Goal: Contribute content

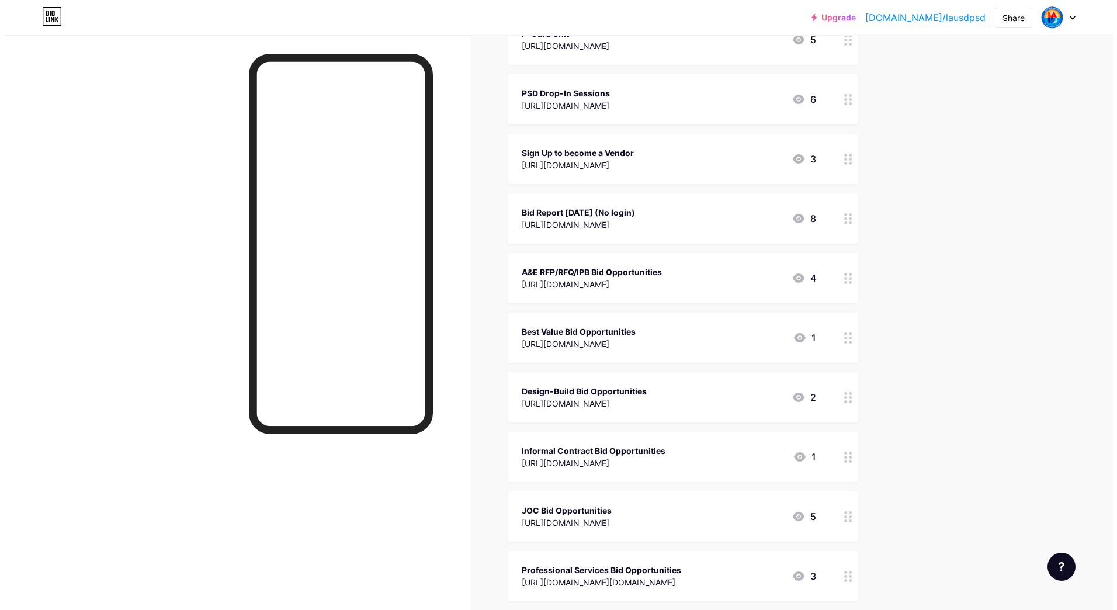
scroll to position [409, 0]
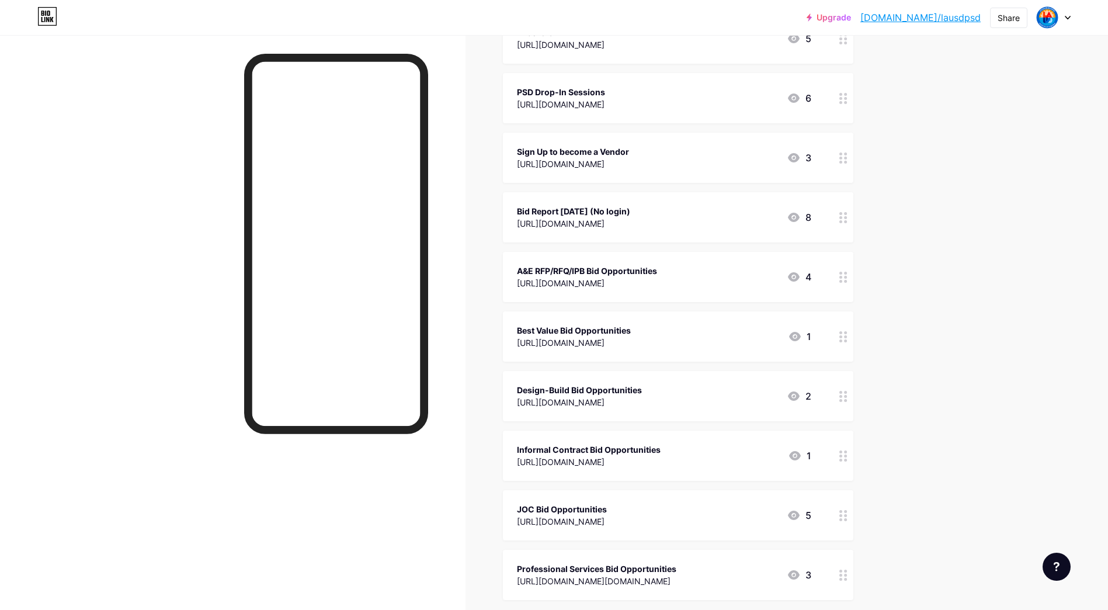
click at [630, 224] on div "[URL][DOMAIN_NAME]" at bounding box center [573, 223] width 113 height 12
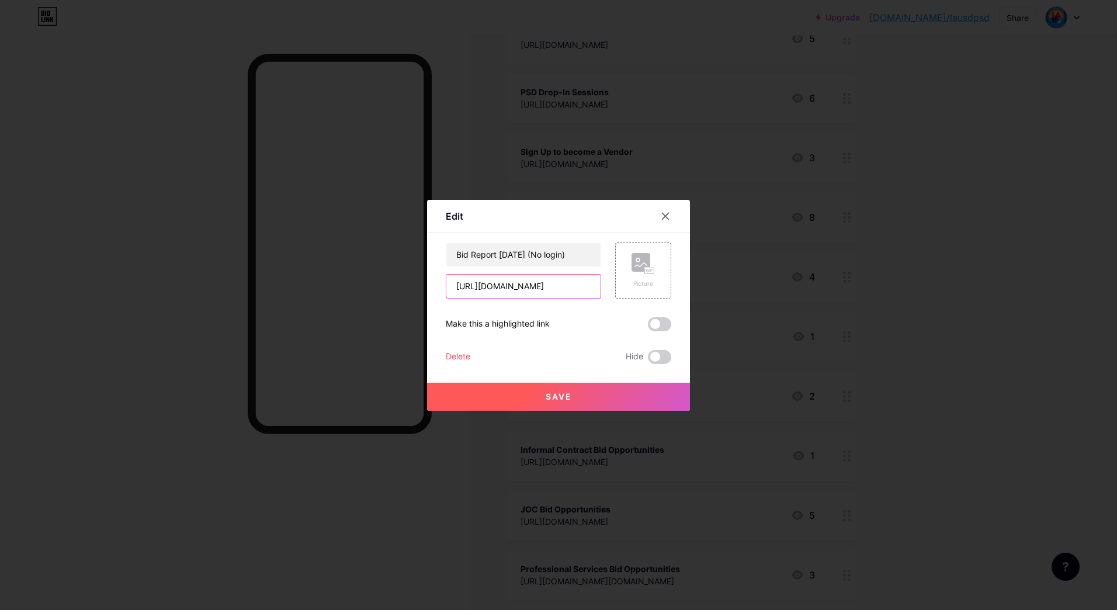
click at [524, 296] on input "[URL][DOMAIN_NAME]" at bounding box center [523, 286] width 154 height 23
paste input "2fWcEoN9n8K39o8r9IVLO7lK92DkPmqk"
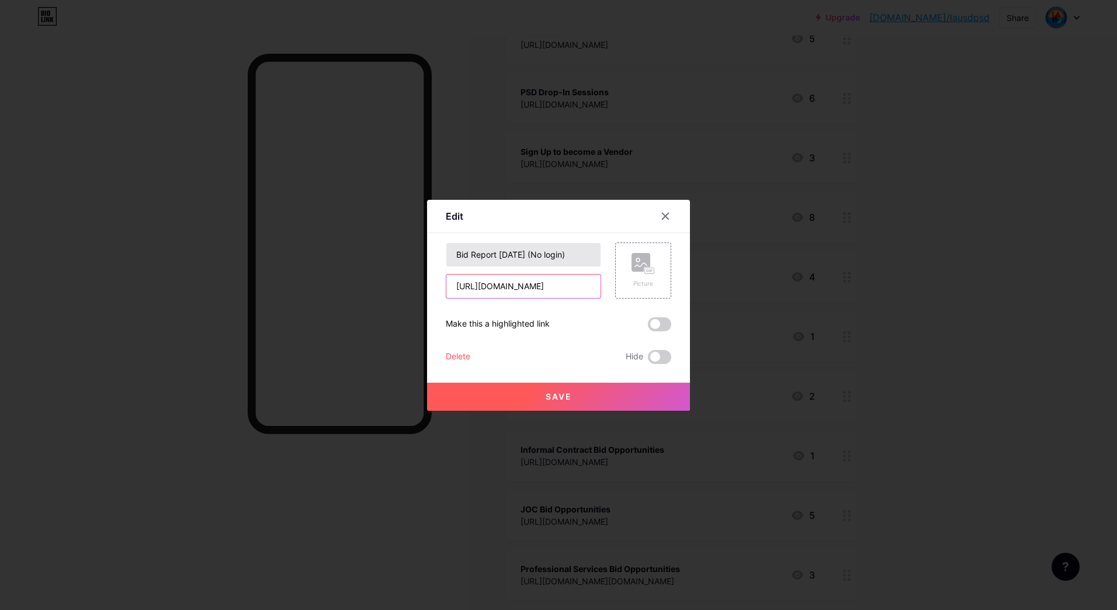
type input "[URL][DOMAIN_NAME]"
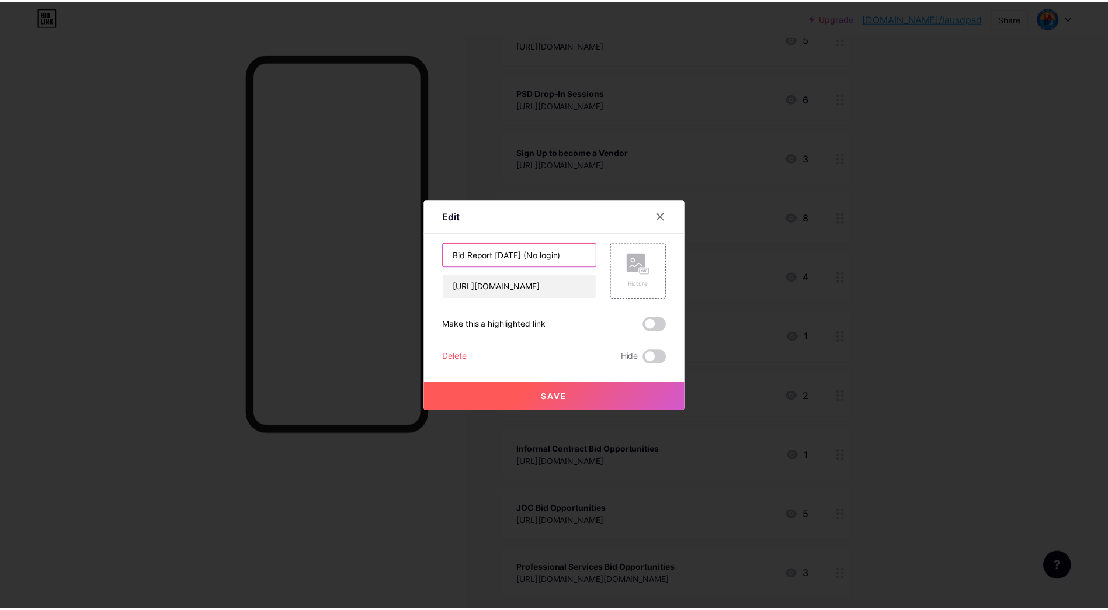
scroll to position [0, 0]
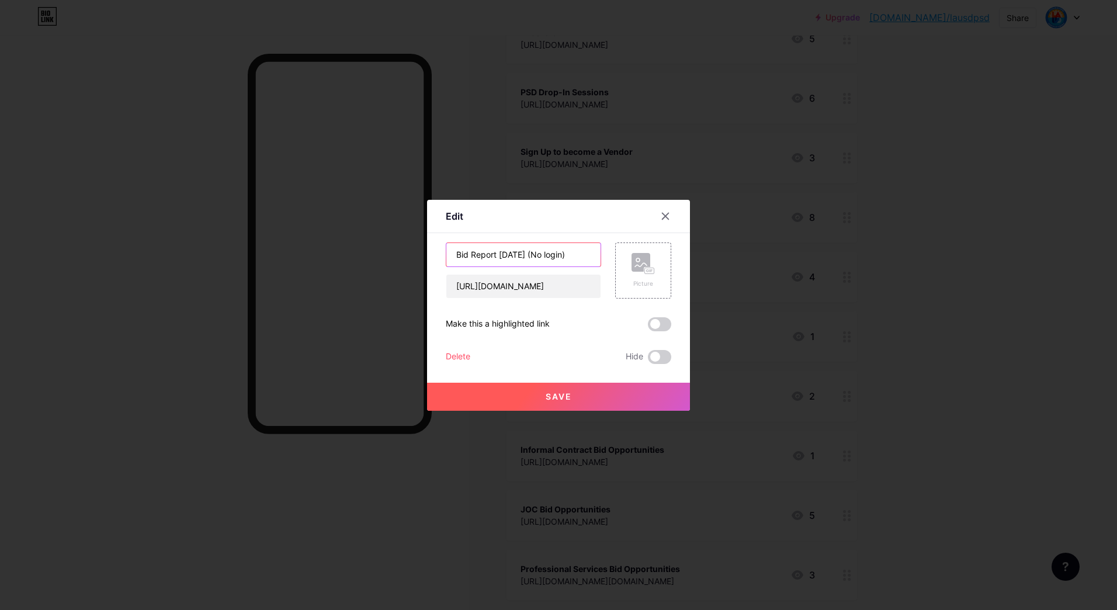
click at [516, 255] on input "Bid Report [DATE] (No login)" at bounding box center [523, 254] width 154 height 23
type input "Bid Report [DATE] (No login)"
click at [564, 404] on button "Save" at bounding box center [558, 397] width 263 height 28
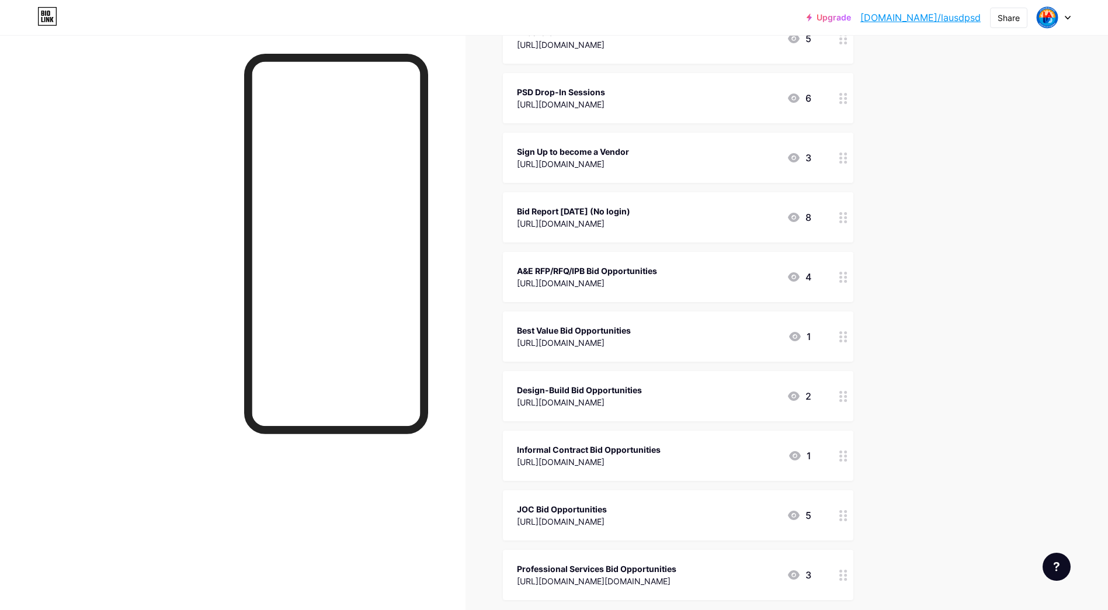
drag, startPoint x: 947, startPoint y: 187, endPoint x: 946, endPoint y: 181, distance: 6.5
click at [946, 181] on div "Upgrade [DOMAIN_NAME]/lausdp... [DOMAIN_NAME]/lausdpsd Share Switch accounts LA…" at bounding box center [554, 233] width 1108 height 1285
